Goal: Find specific page/section: Find specific page/section

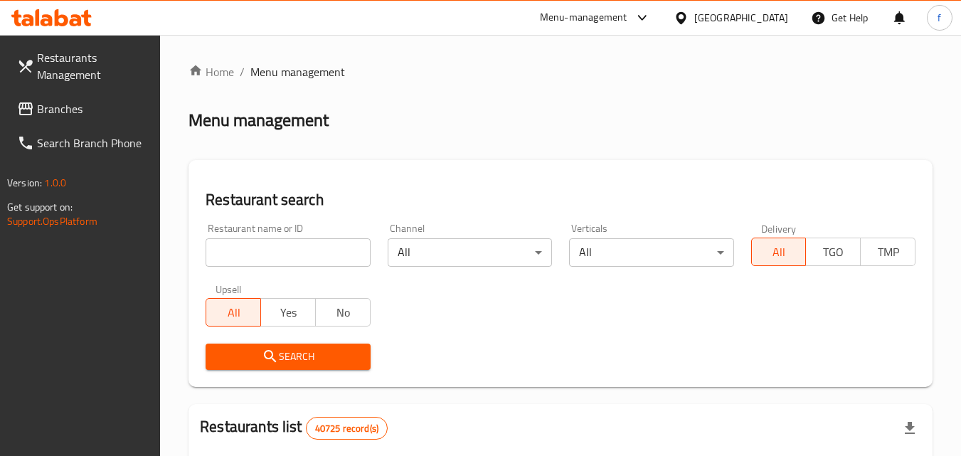
click at [775, 16] on div "[GEOGRAPHIC_DATA]" at bounding box center [741, 18] width 94 height 16
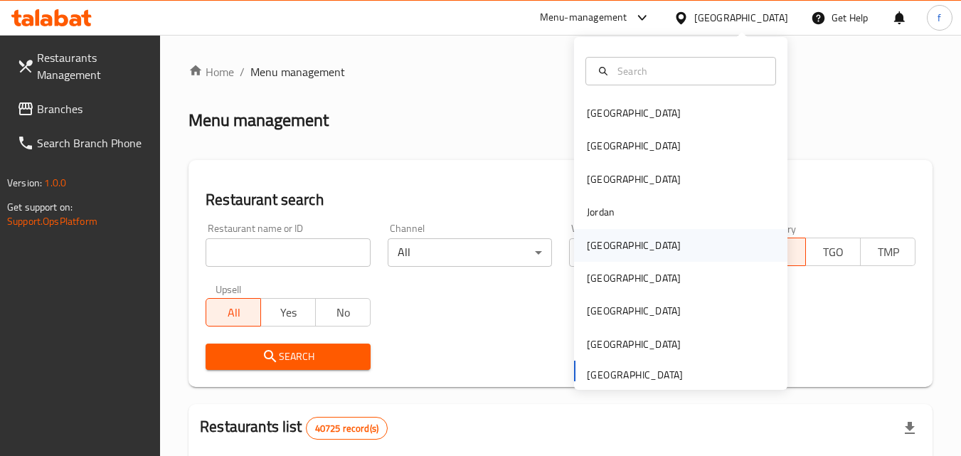
click at [606, 247] on div "[GEOGRAPHIC_DATA]" at bounding box center [634, 245] width 117 height 33
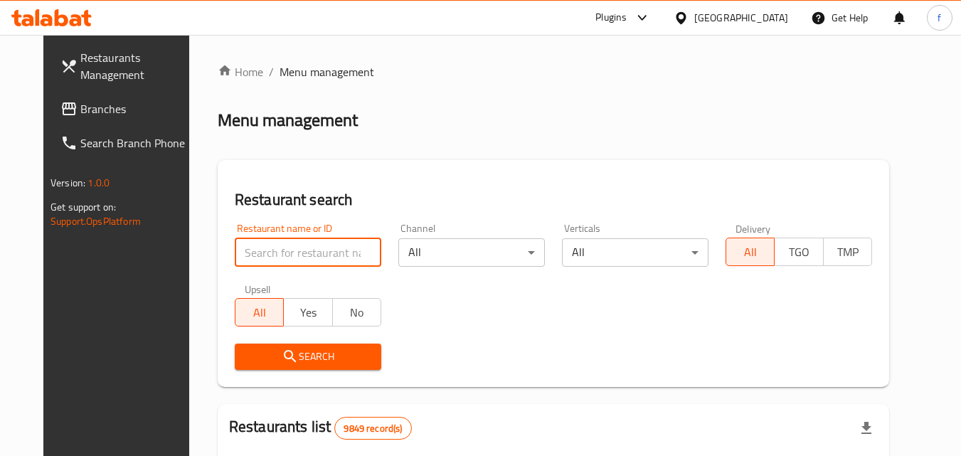
click at [298, 250] on input "search" at bounding box center [308, 252] width 147 height 28
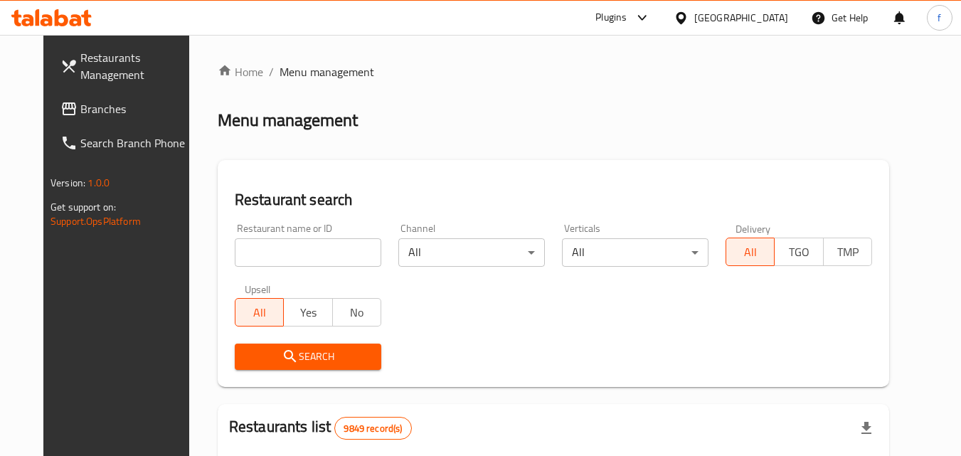
click at [452, 120] on div "Menu management" at bounding box center [554, 120] width 672 height 23
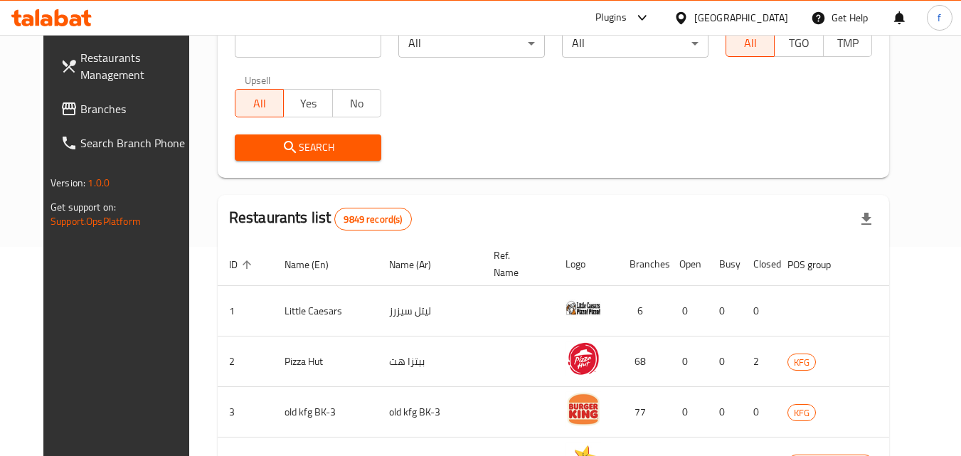
scroll to position [142, 0]
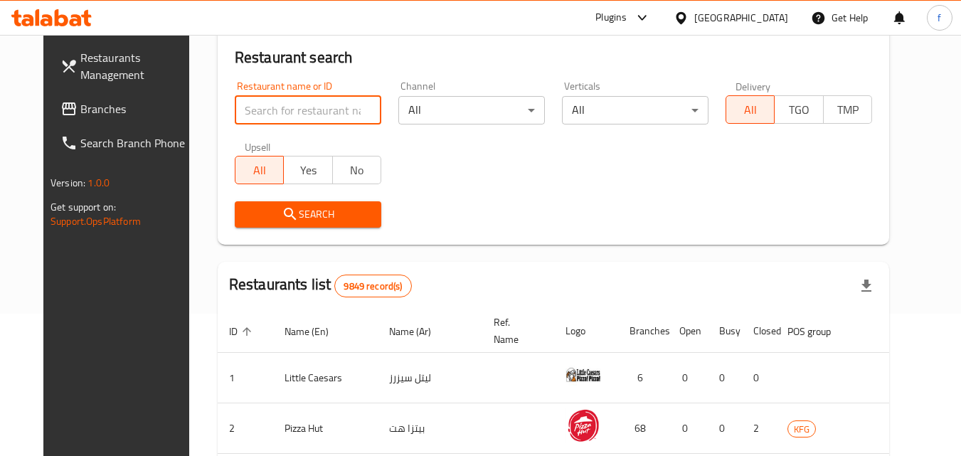
click at [272, 110] on input "search" at bounding box center [308, 110] width 147 height 28
paste input "770350"
type input "770350"
click button "Search" at bounding box center [308, 214] width 147 height 26
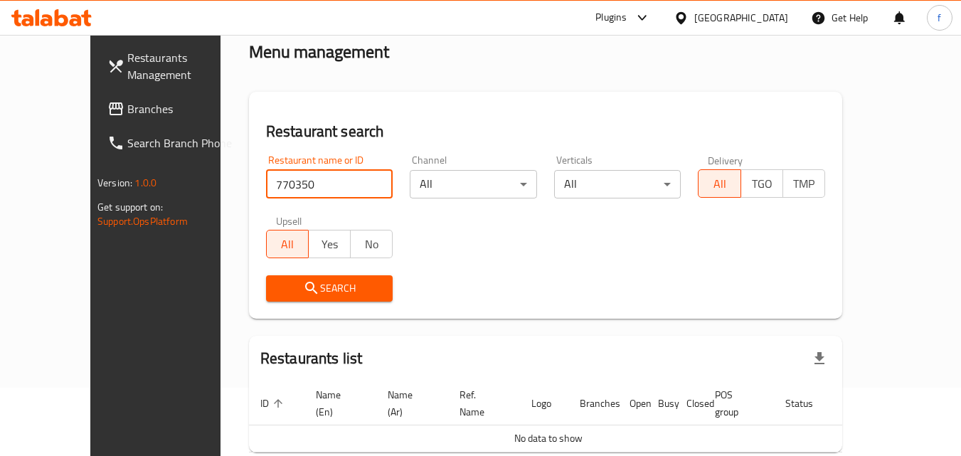
scroll to position [0, 0]
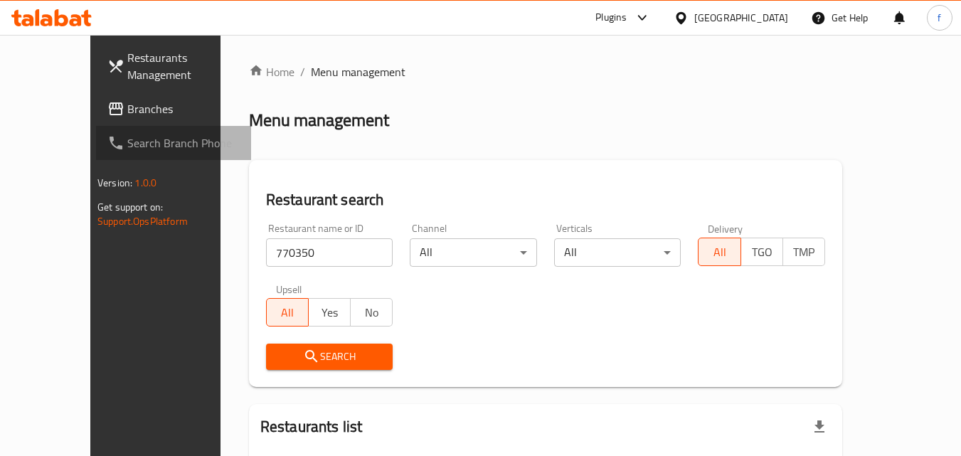
click at [127, 136] on span "Search Branch Phone" at bounding box center [183, 142] width 112 height 17
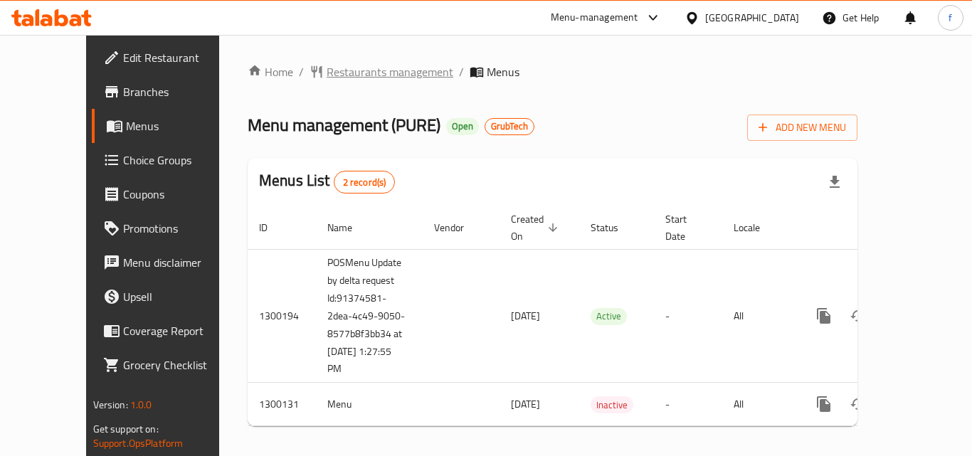
click at [328, 75] on span "Restaurants management" at bounding box center [390, 71] width 127 height 17
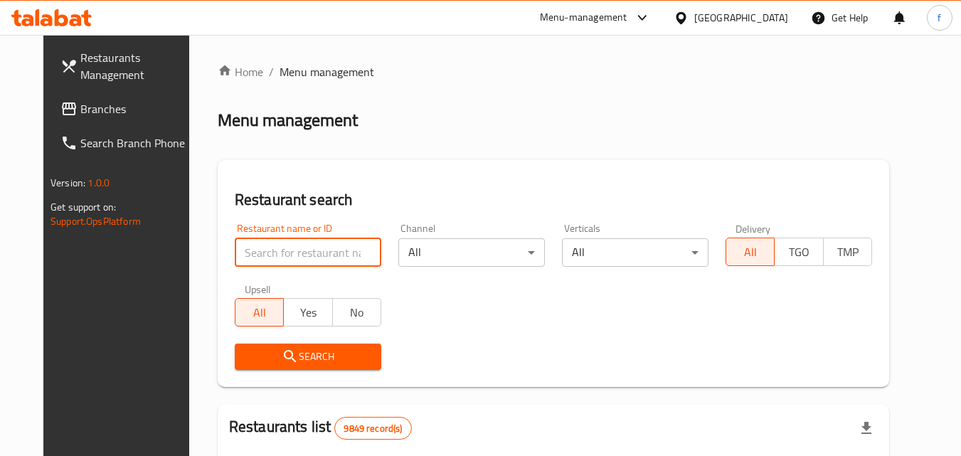
click at [285, 250] on input "search" at bounding box center [308, 252] width 147 height 28
paste input "701631"
type input "701631"
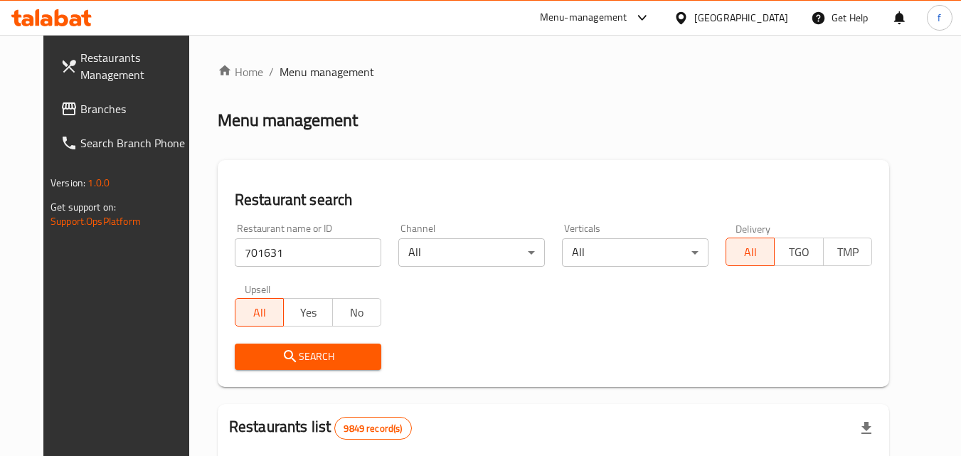
click at [298, 351] on span "Search" at bounding box center [308, 357] width 124 height 18
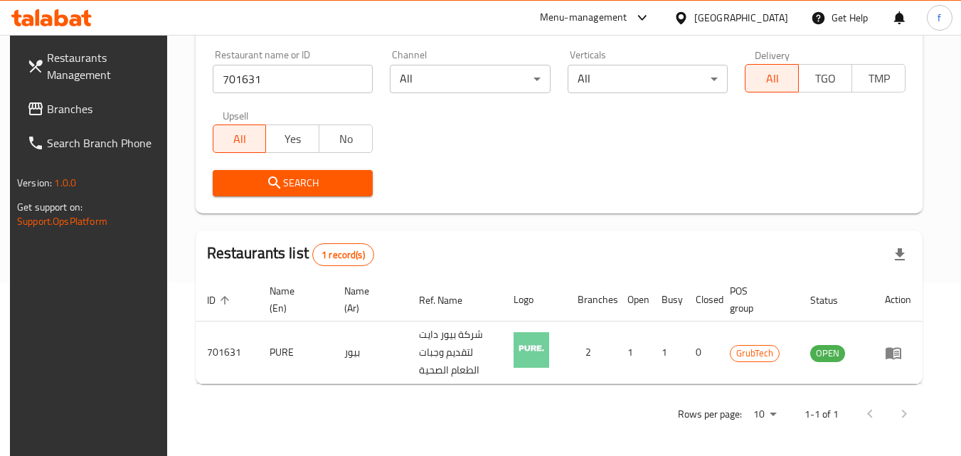
scroll to position [179, 0]
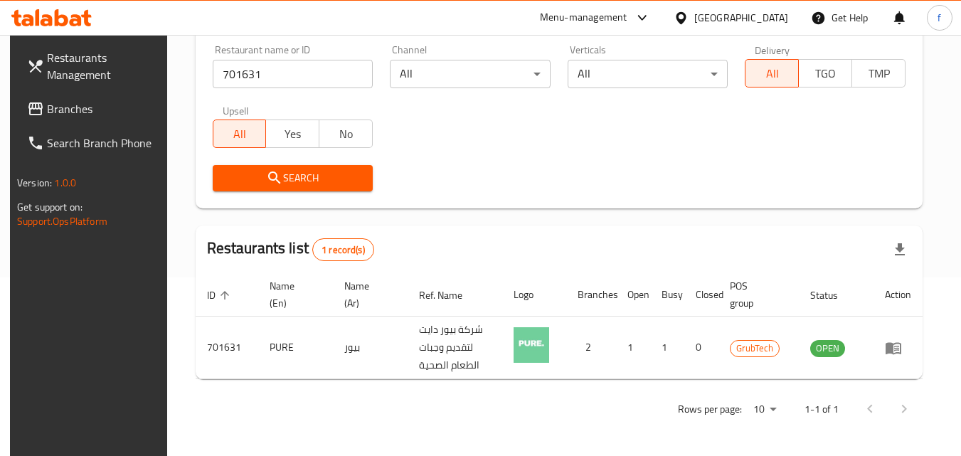
click at [482, 144] on div "Restaurant name or ID 701631 Restaurant name or ID Channel All ​ Verticals All …" at bounding box center [559, 118] width 710 height 164
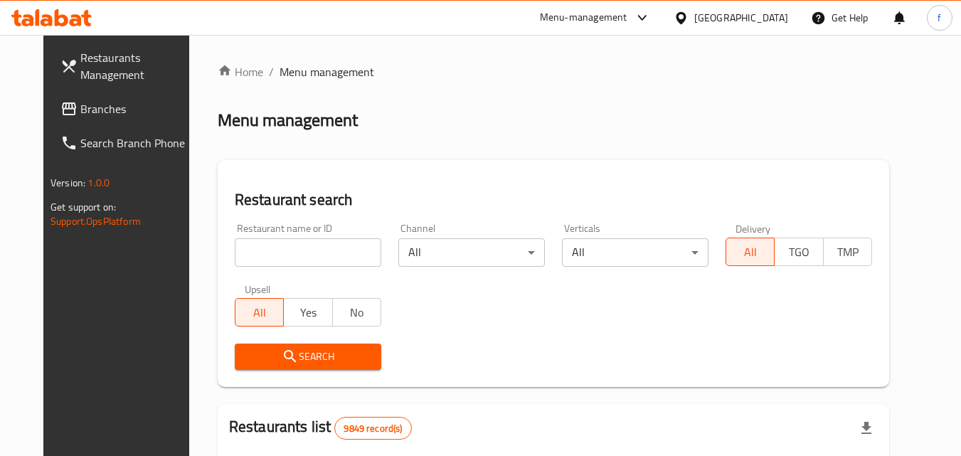
click at [766, 15] on div "[GEOGRAPHIC_DATA]" at bounding box center [741, 18] width 94 height 16
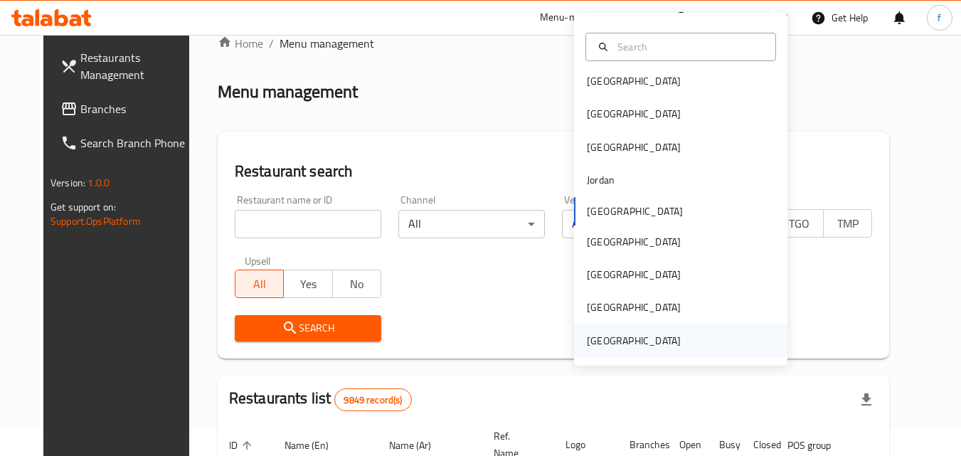
scroll to position [71, 0]
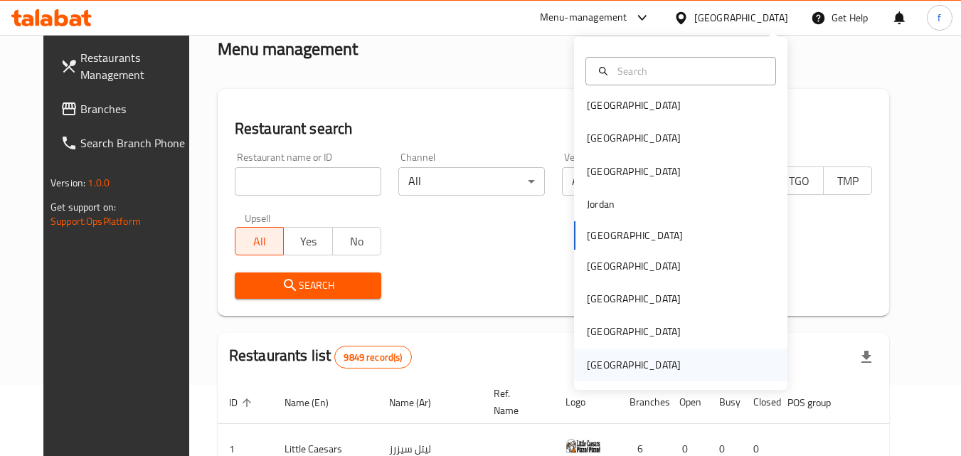
click at [631, 360] on div "[GEOGRAPHIC_DATA]" at bounding box center [634, 365] width 94 height 16
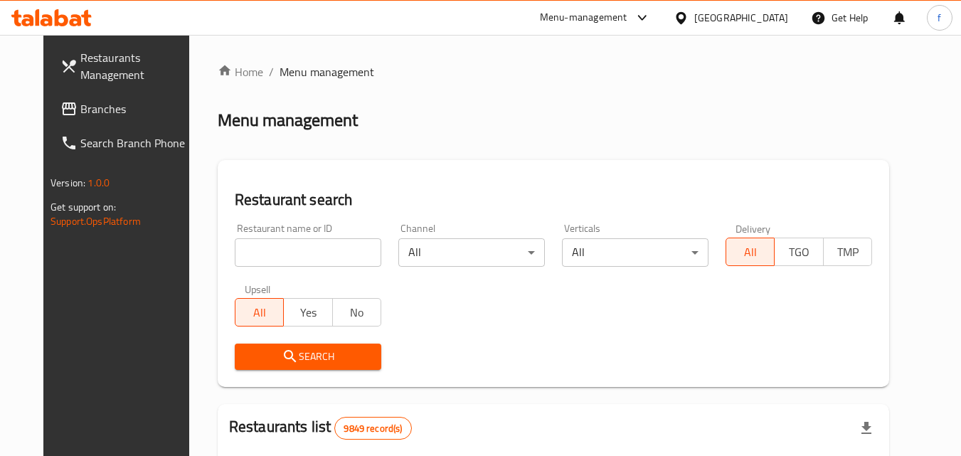
click at [778, 18] on div "[GEOGRAPHIC_DATA]" at bounding box center [741, 18] width 94 height 16
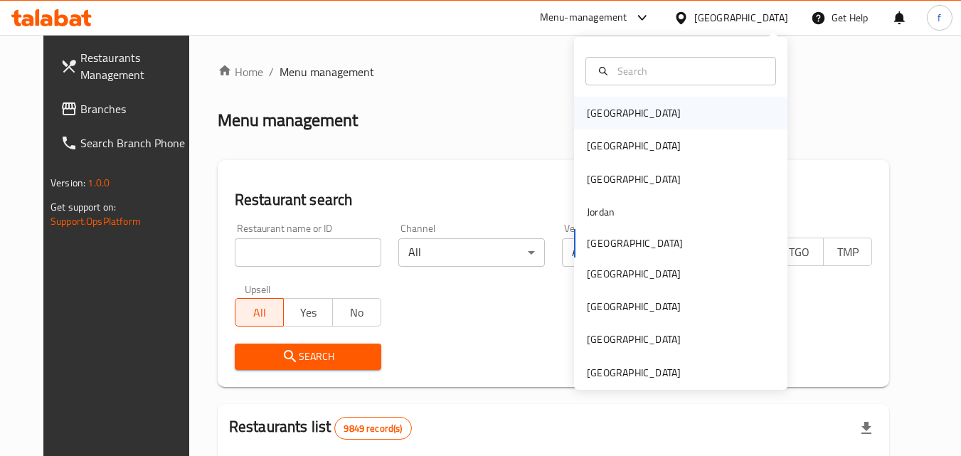
click at [615, 114] on div "[GEOGRAPHIC_DATA]" at bounding box center [634, 113] width 117 height 33
